Goal: Register for event/course

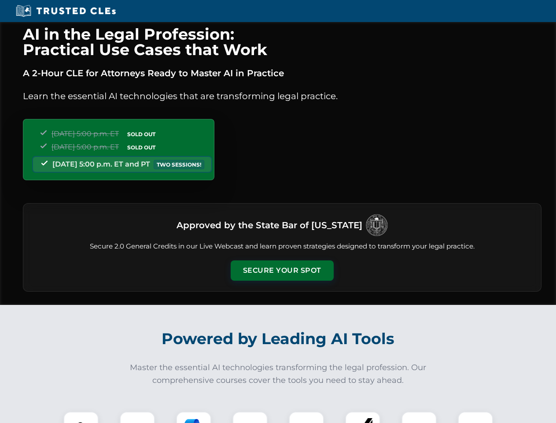
click at [282, 270] on button "Secure Your Spot" at bounding box center [282, 270] width 103 height 20
click at [81, 417] on img at bounding box center [81, 429] width 26 height 26
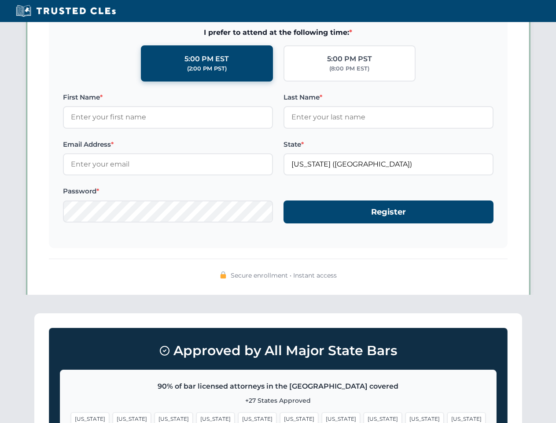
click at [322, 417] on span "[US_STATE]" at bounding box center [341, 418] width 38 height 13
click at [405, 417] on span "[US_STATE]" at bounding box center [424, 418] width 38 height 13
